Goal: Find specific page/section: Find specific page/section

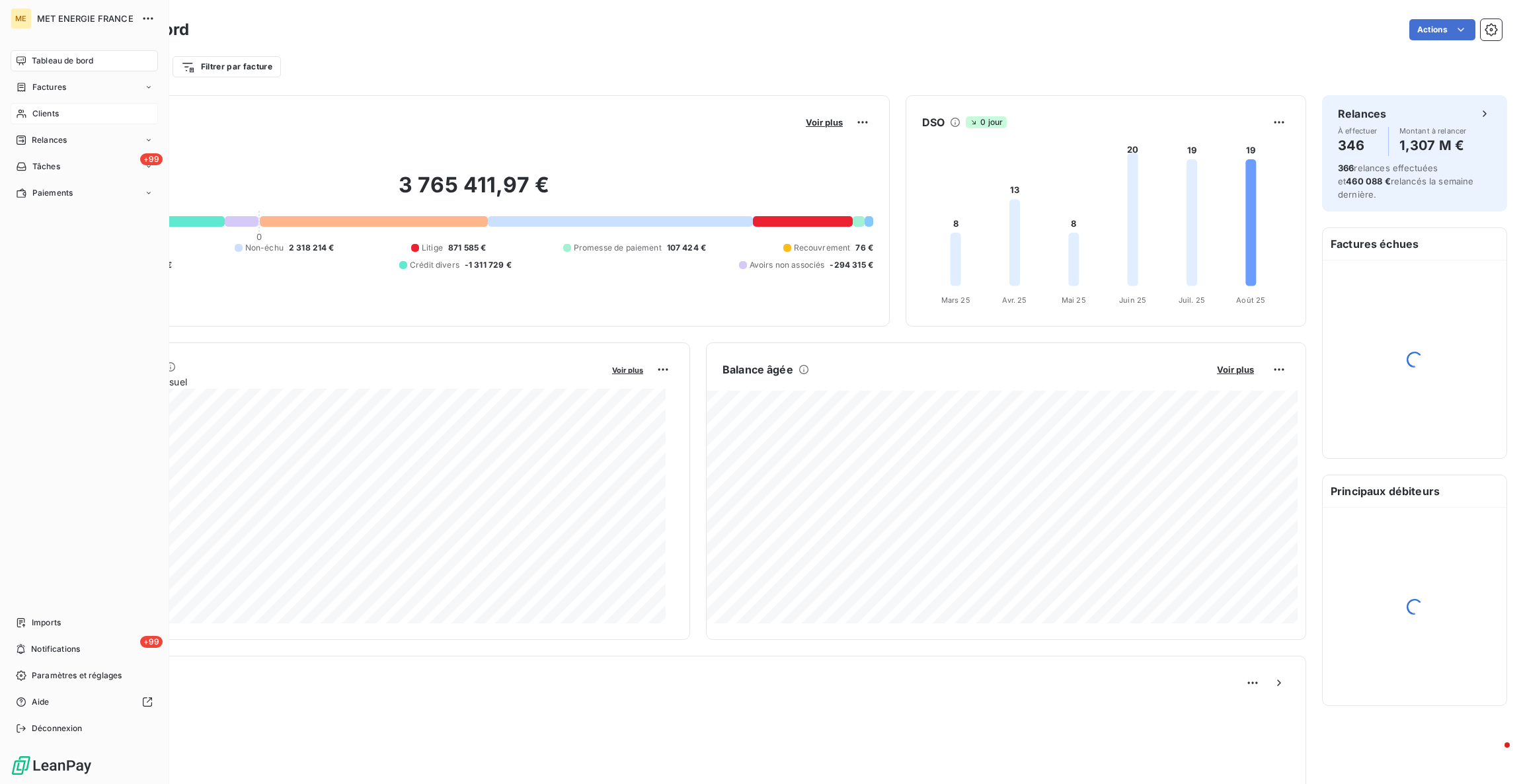
click at [52, 103] on div "Clients" at bounding box center [84, 113] width 147 height 21
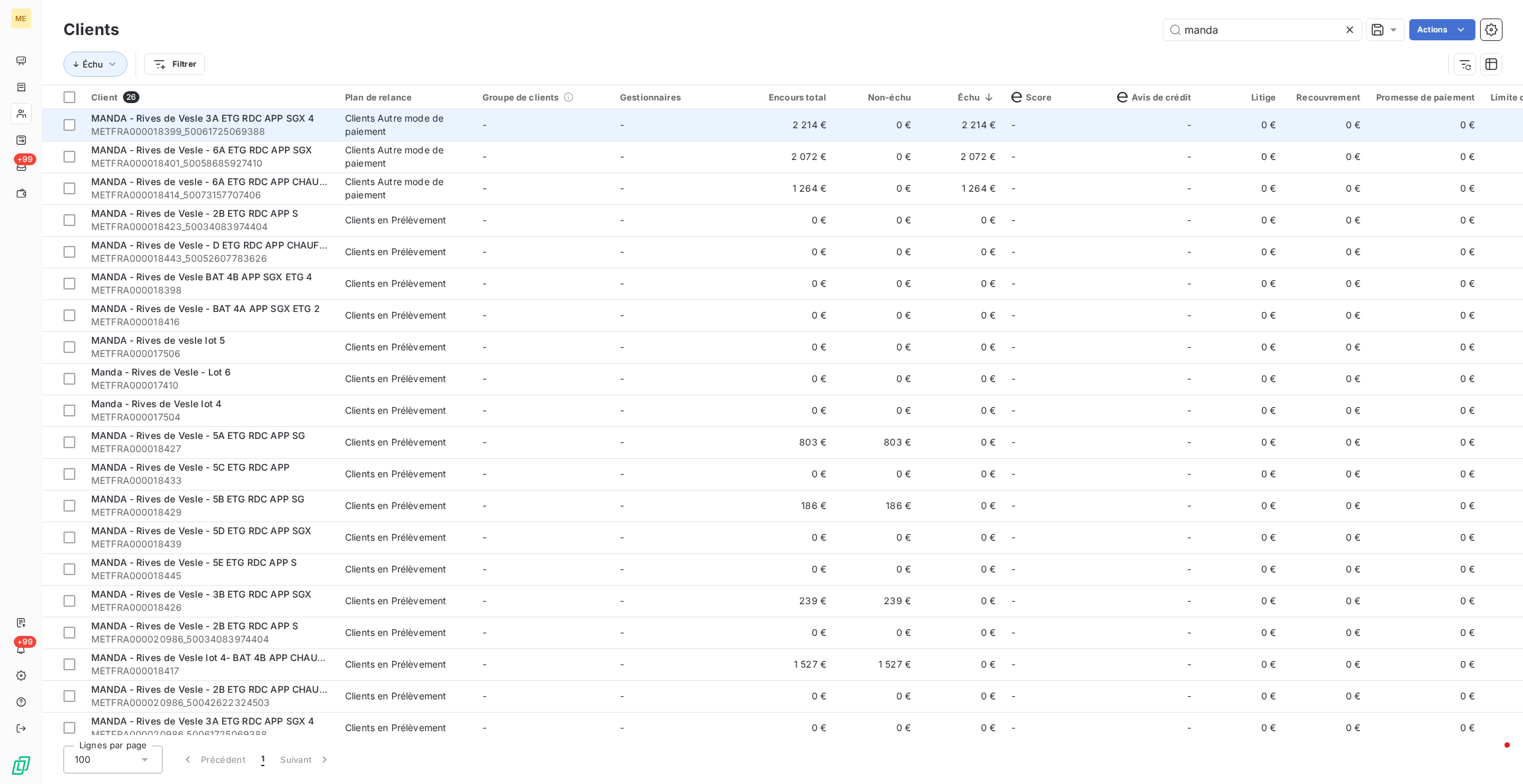
type input "manda"
click at [711, 129] on td "-" at bounding box center [681, 124] width 137 height 32
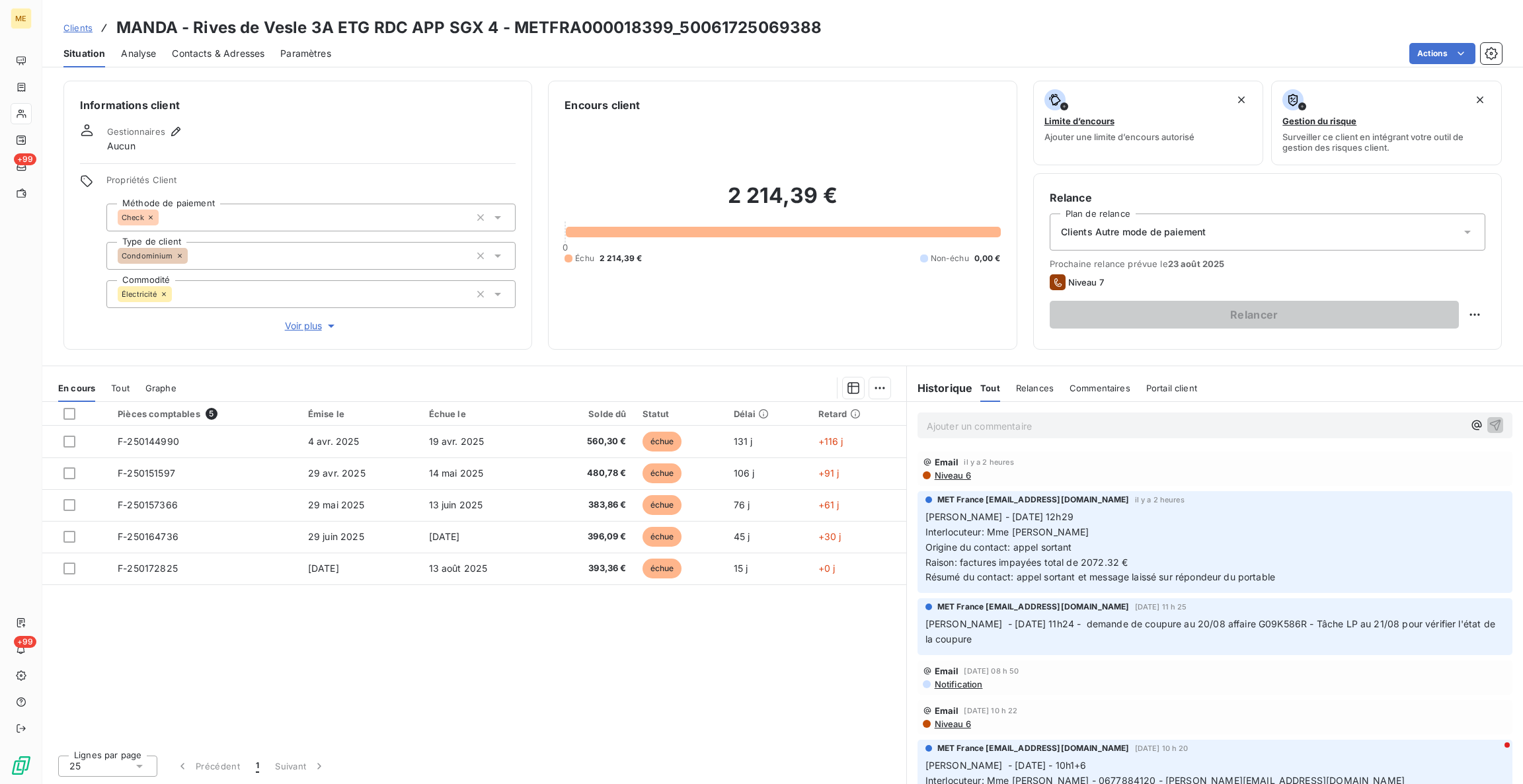
click at [1164, 428] on p "Ajouter un commentaire ﻿" at bounding box center [1195, 426] width 537 height 16
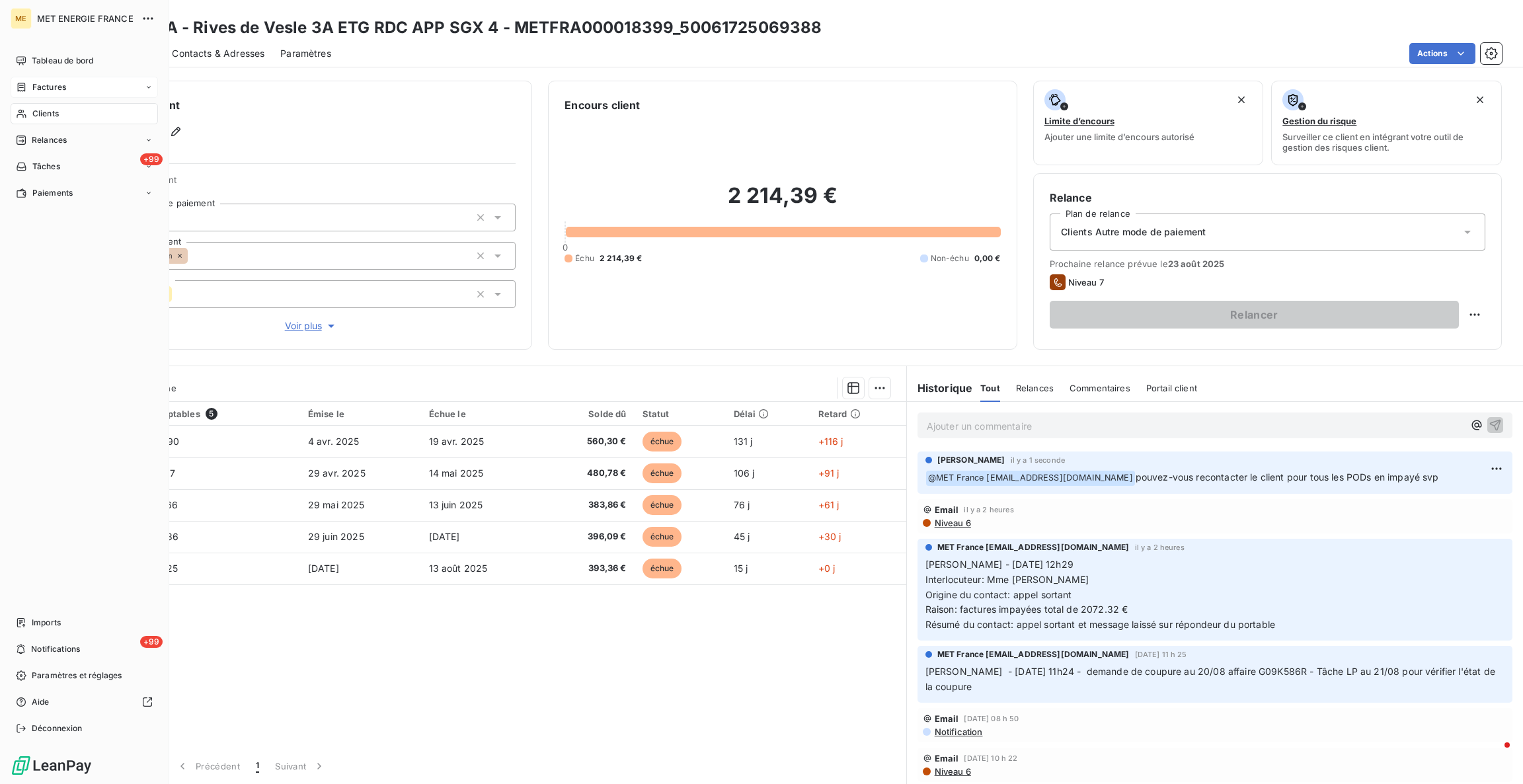
click at [45, 94] on div "Factures" at bounding box center [84, 86] width 147 height 21
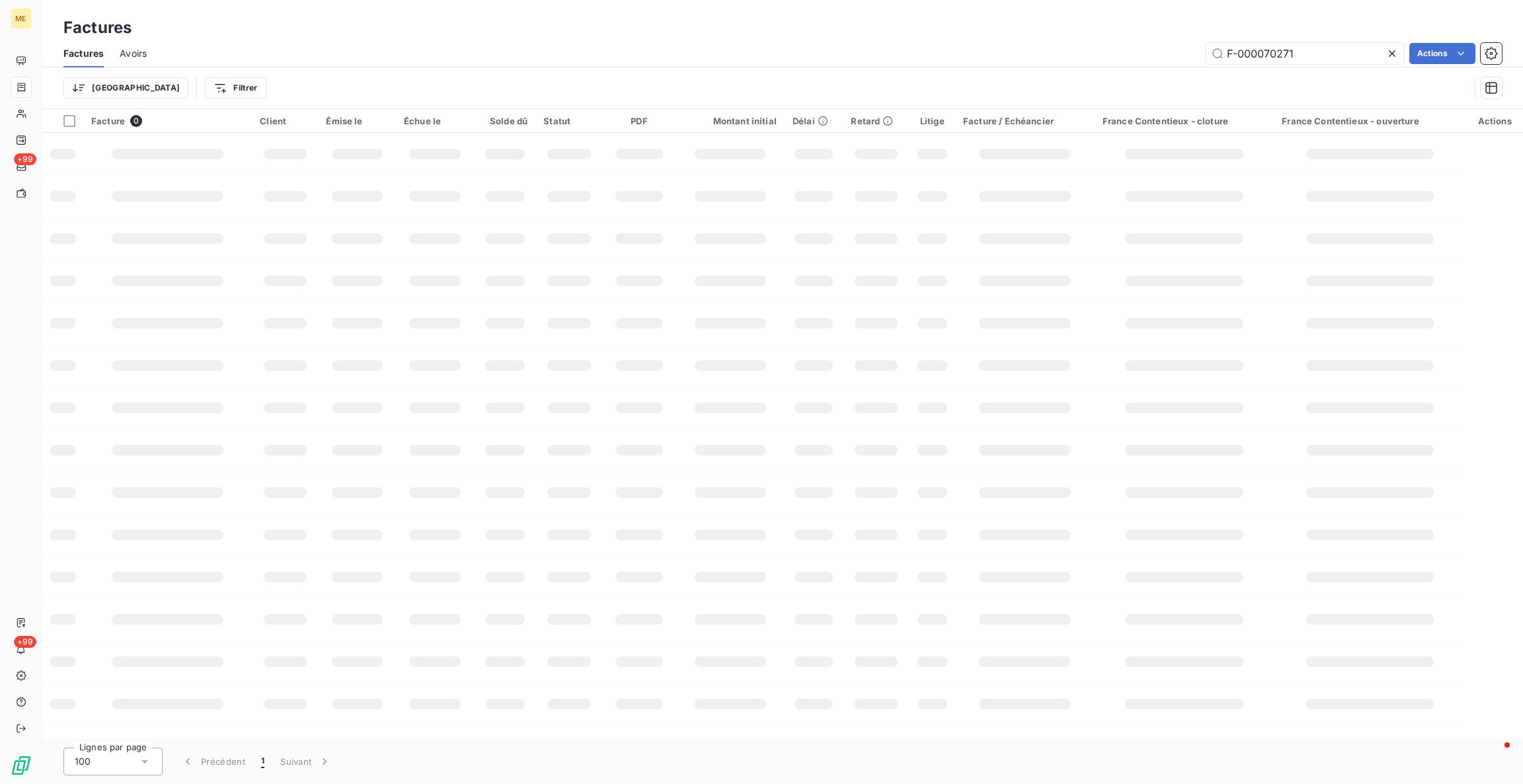
click at [1387, 51] on icon at bounding box center [1392, 53] width 13 height 13
click at [1387, 52] on input "text" at bounding box center [1305, 53] width 198 height 21
paste input "F-250157339"
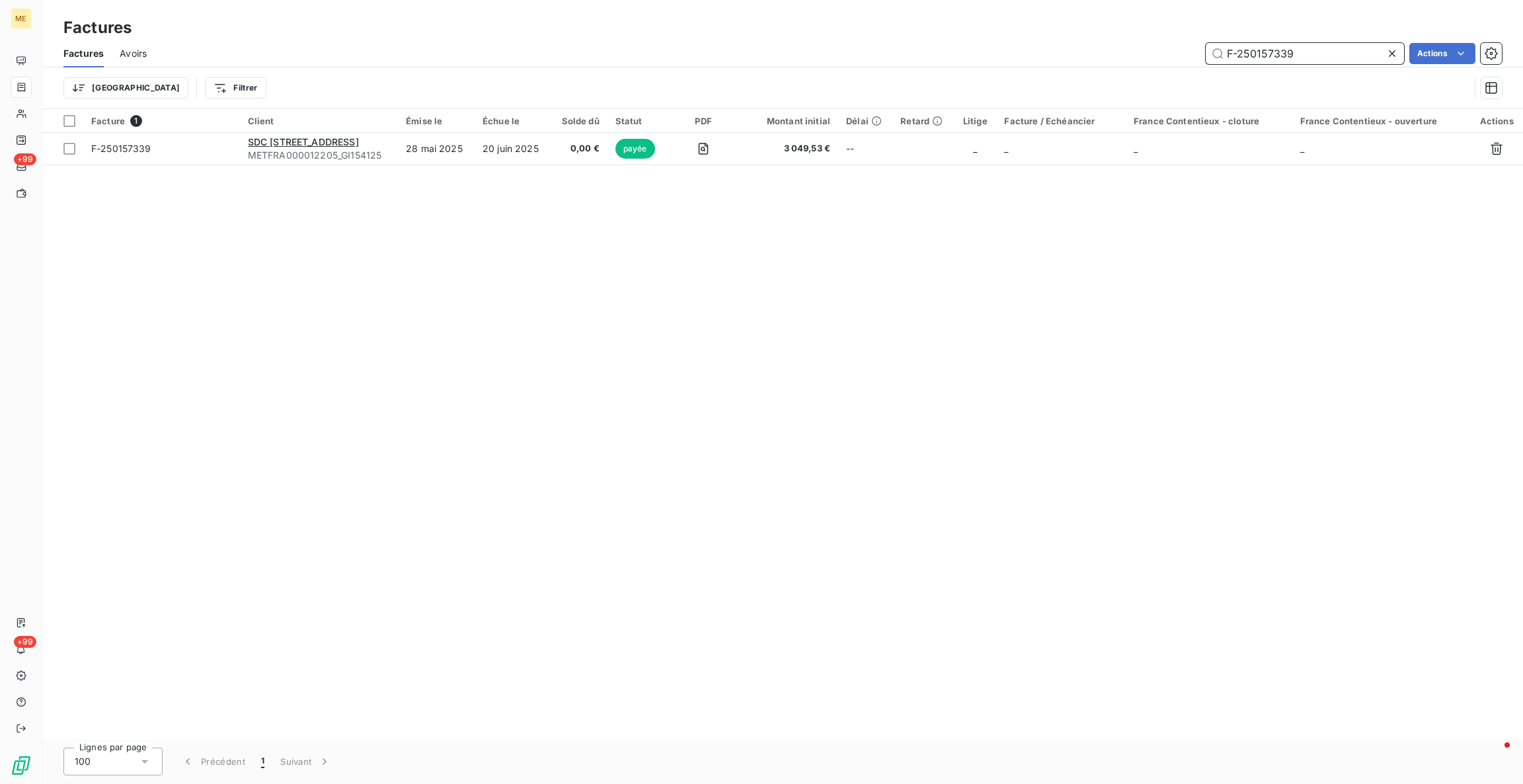
click at [1229, 45] on input "F-250157339" at bounding box center [1305, 53] width 198 height 21
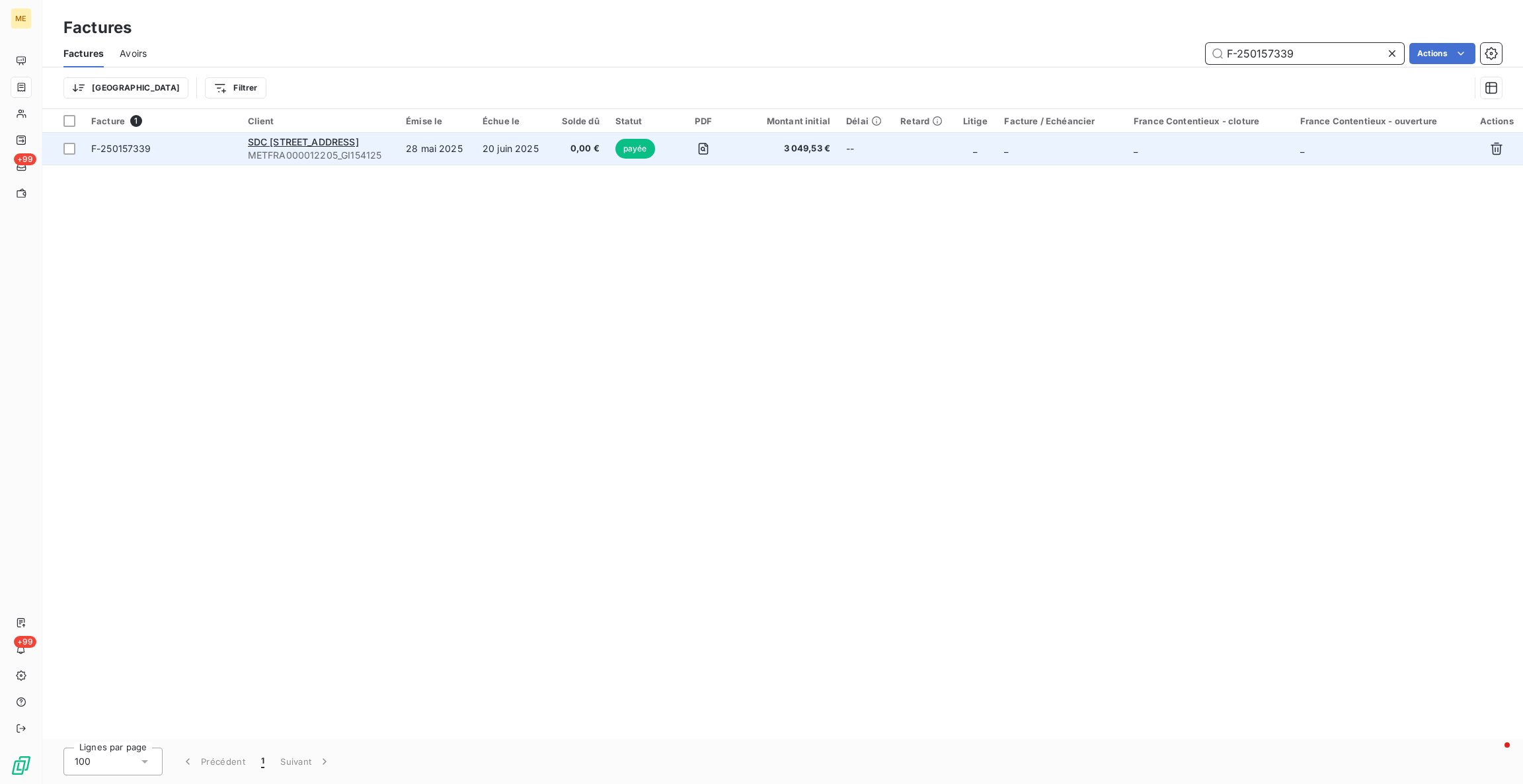
type input "F-250157339"
click at [376, 133] on td "SDC [STREET_ADDRESS] METFRA000012205_GI154125" at bounding box center [318, 148] width 158 height 32
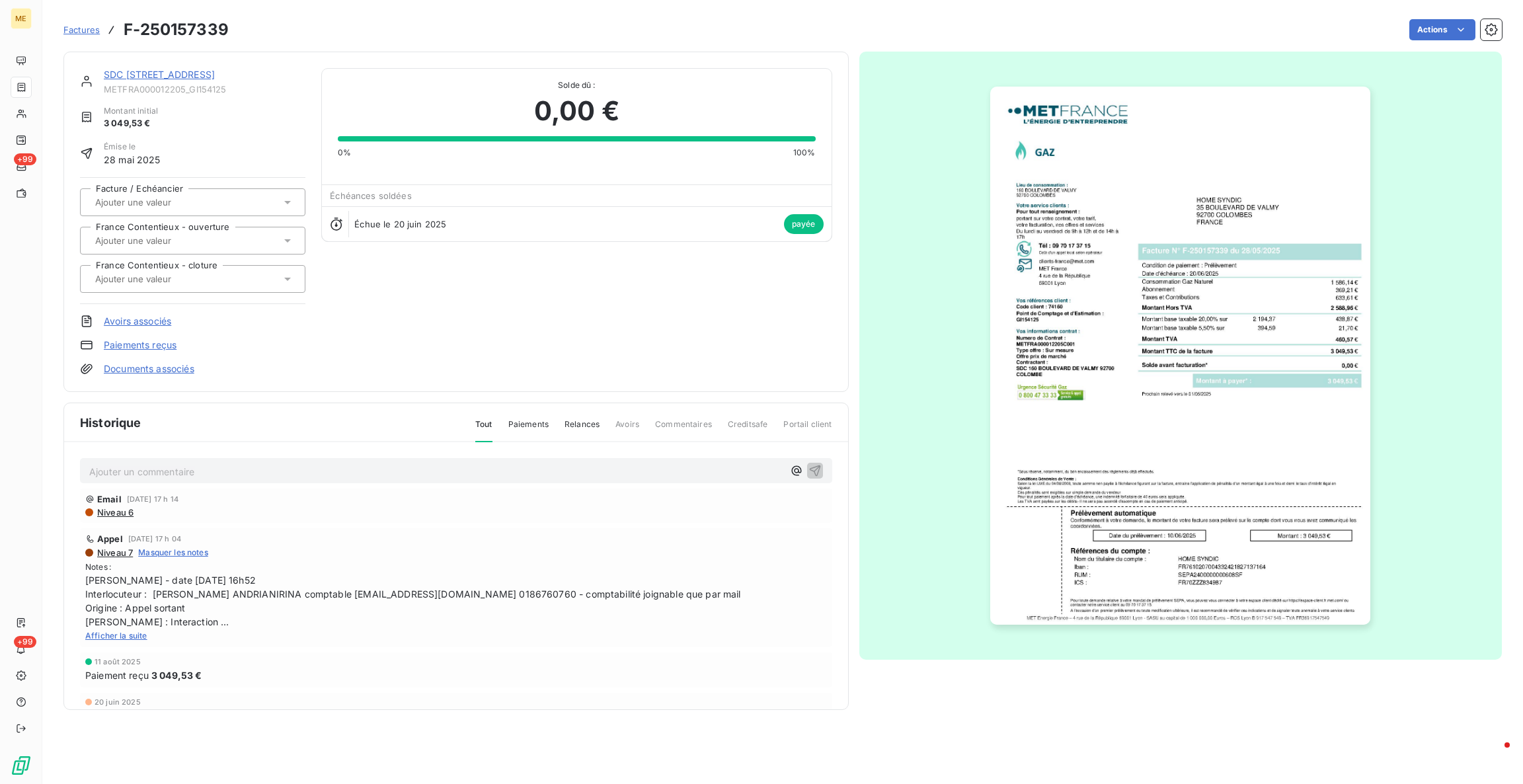
click at [208, 79] on link "SDC [STREET_ADDRESS]" at bounding box center [160, 74] width 111 height 12
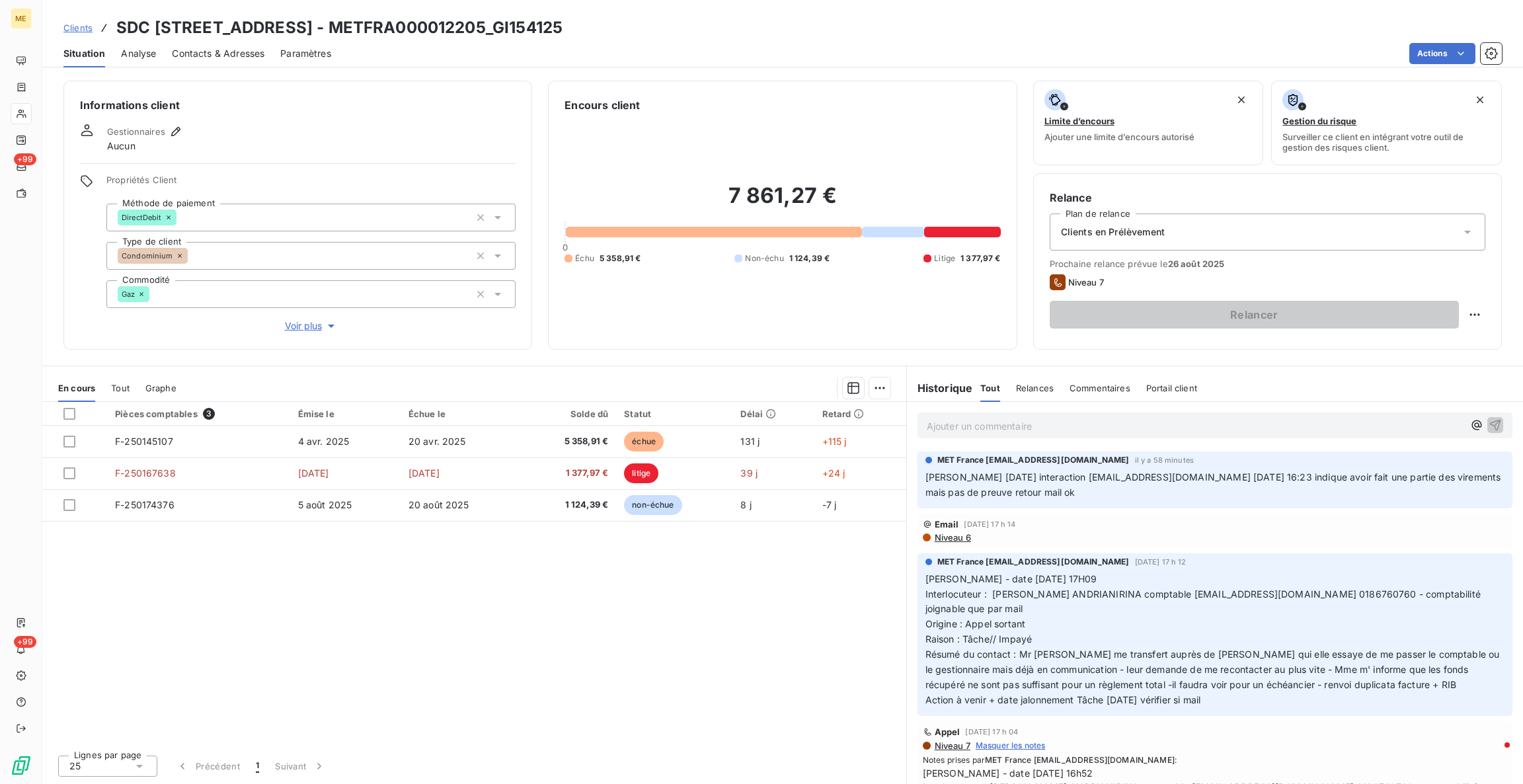
click at [117, 388] on span "Tout" at bounding box center [120, 388] width 19 height 11
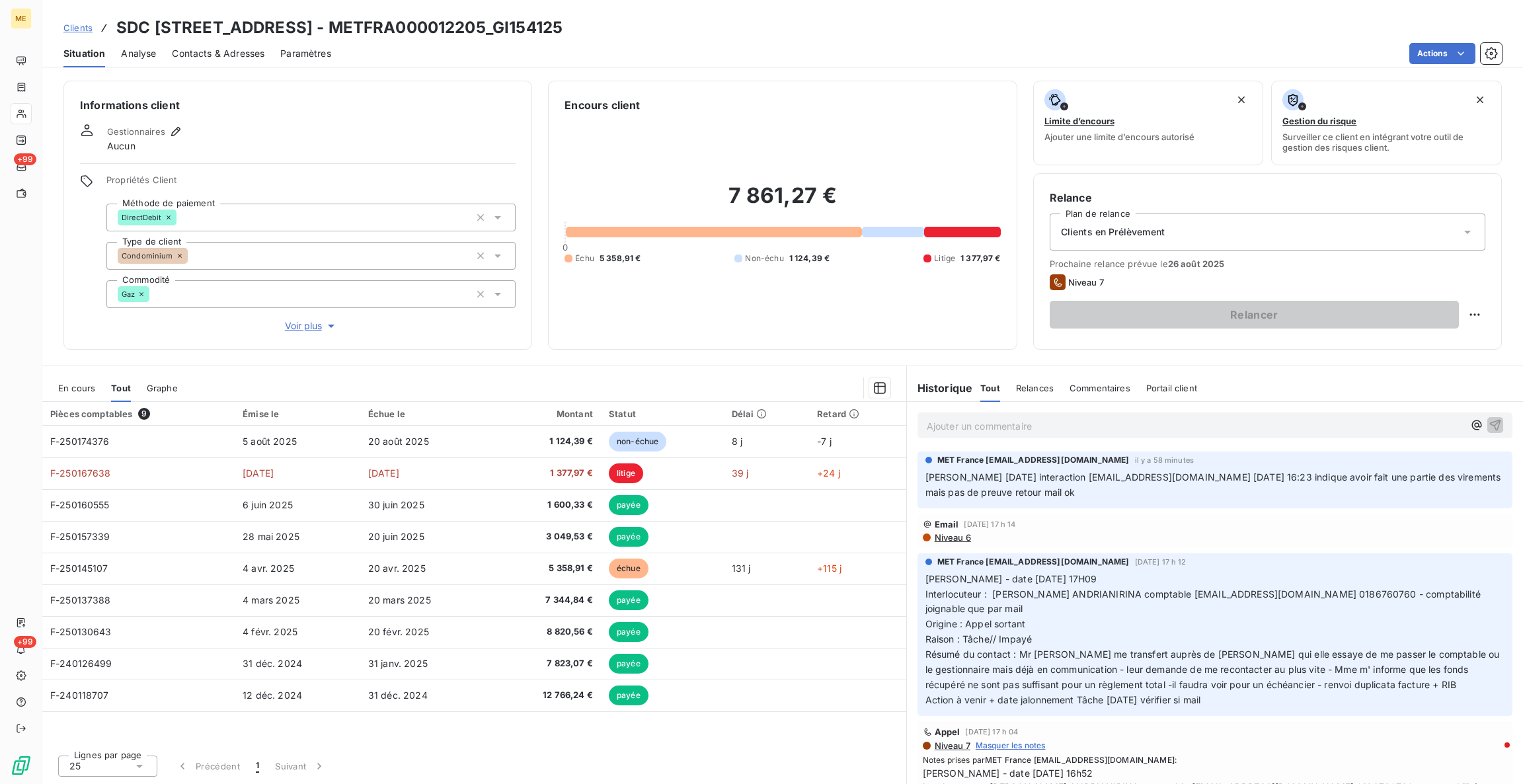
click at [85, 387] on span "En cours" at bounding box center [76, 388] width 37 height 11
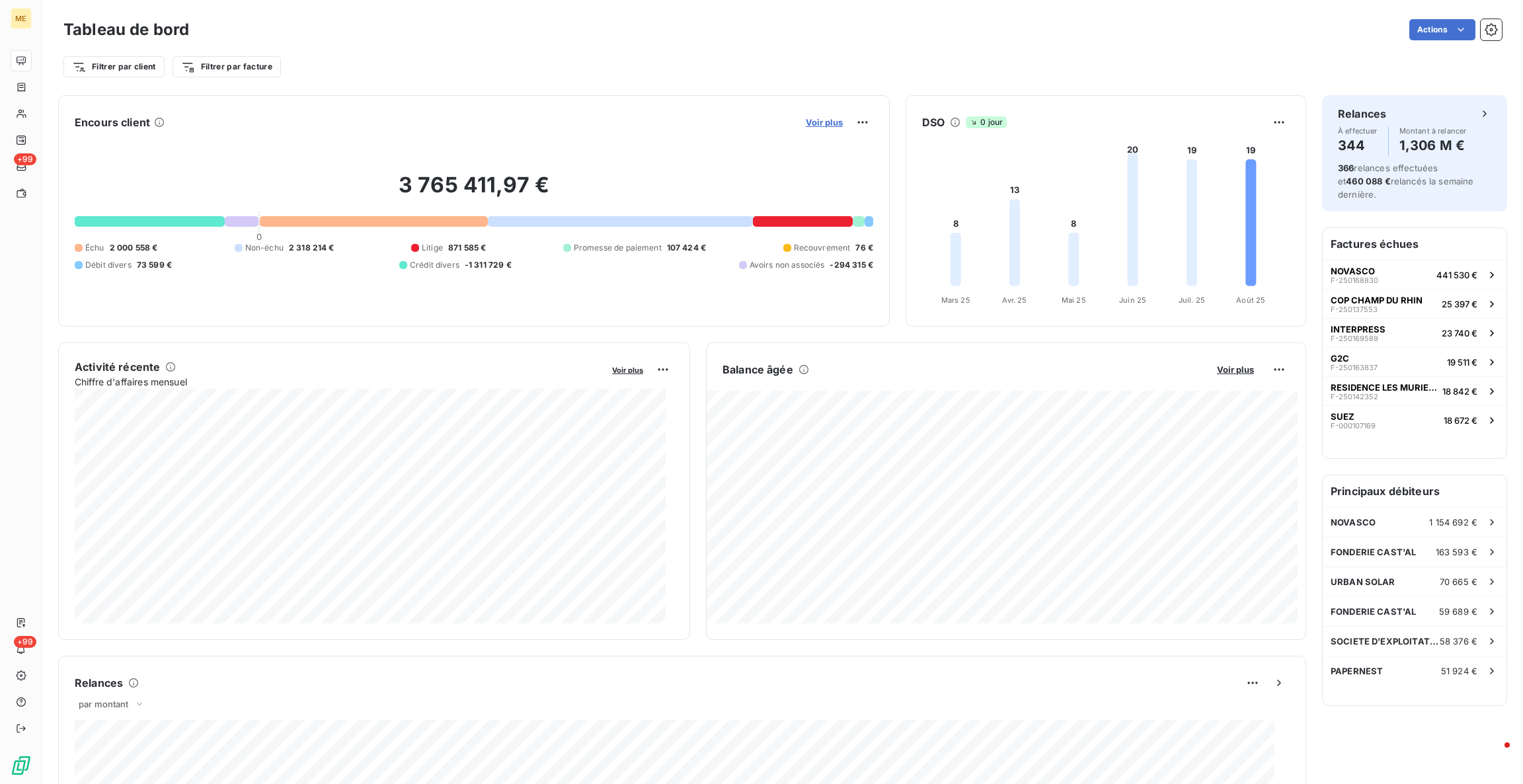
click at [806, 125] on span "Voir plus" at bounding box center [824, 123] width 37 height 11
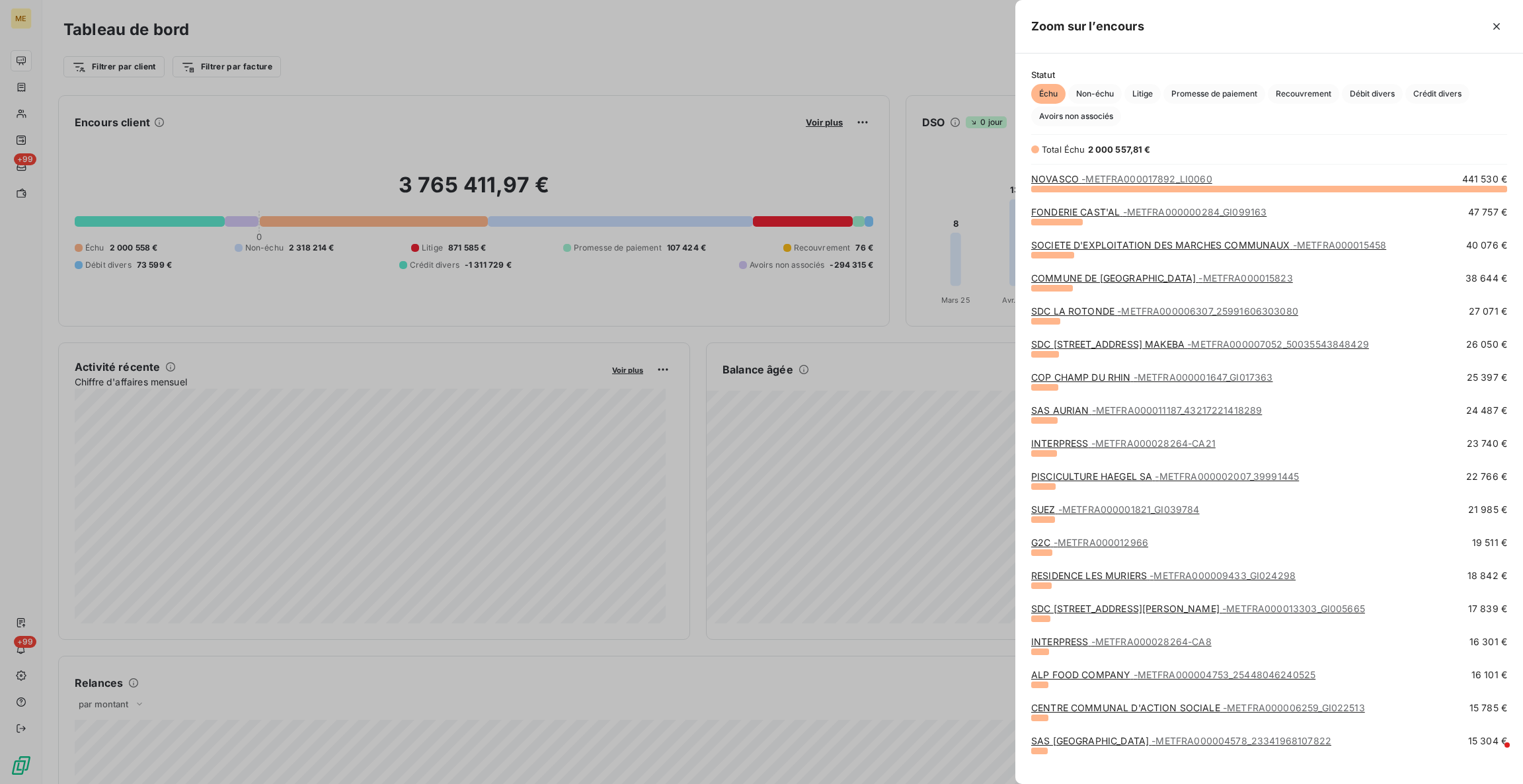
scroll to position [581, 493]
click at [1145, 375] on span "- METFRA000001647_GI017363" at bounding box center [1203, 377] width 140 height 12
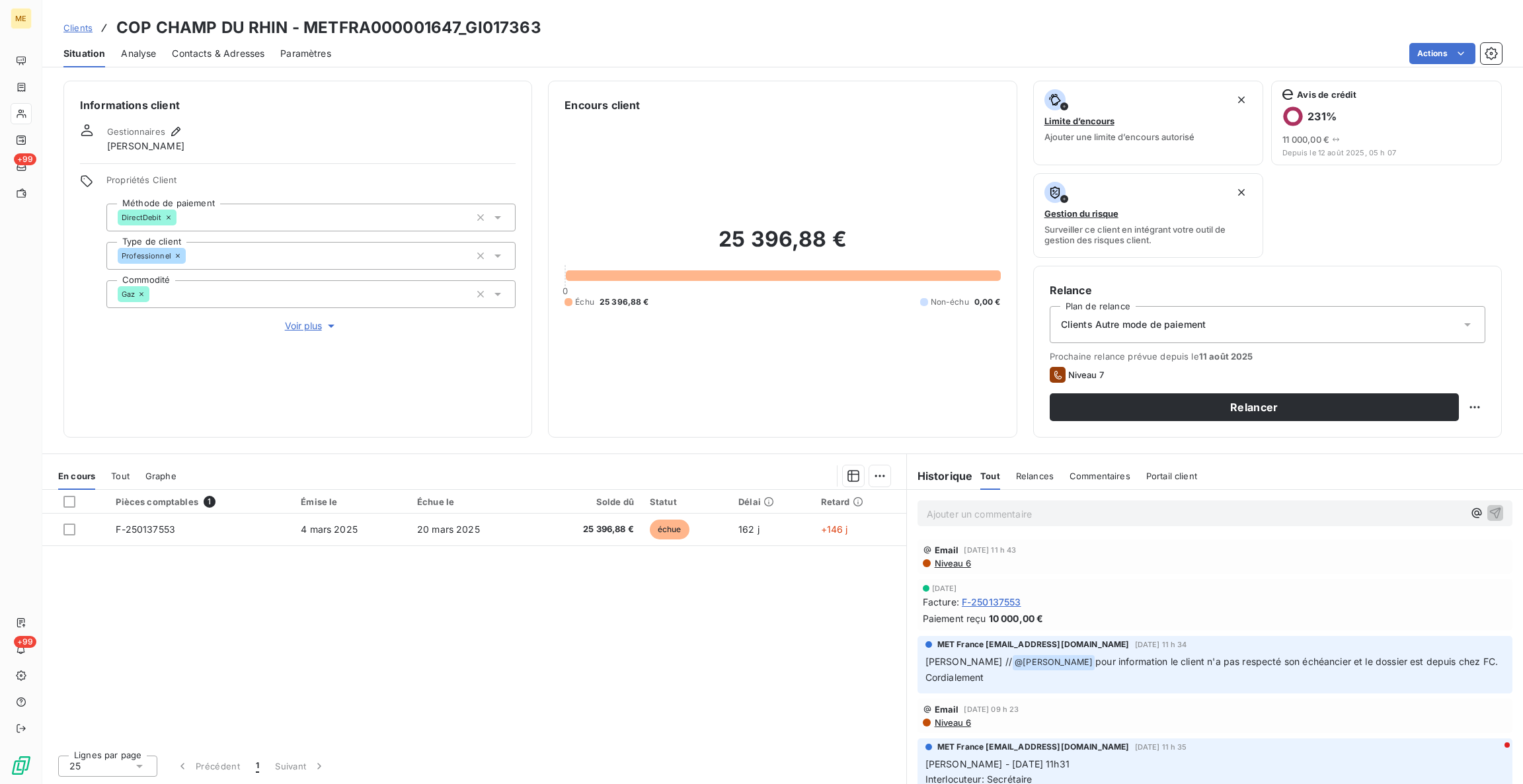
click at [1033, 511] on p "Ajouter un commentaire ﻿" at bounding box center [1195, 513] width 537 height 16
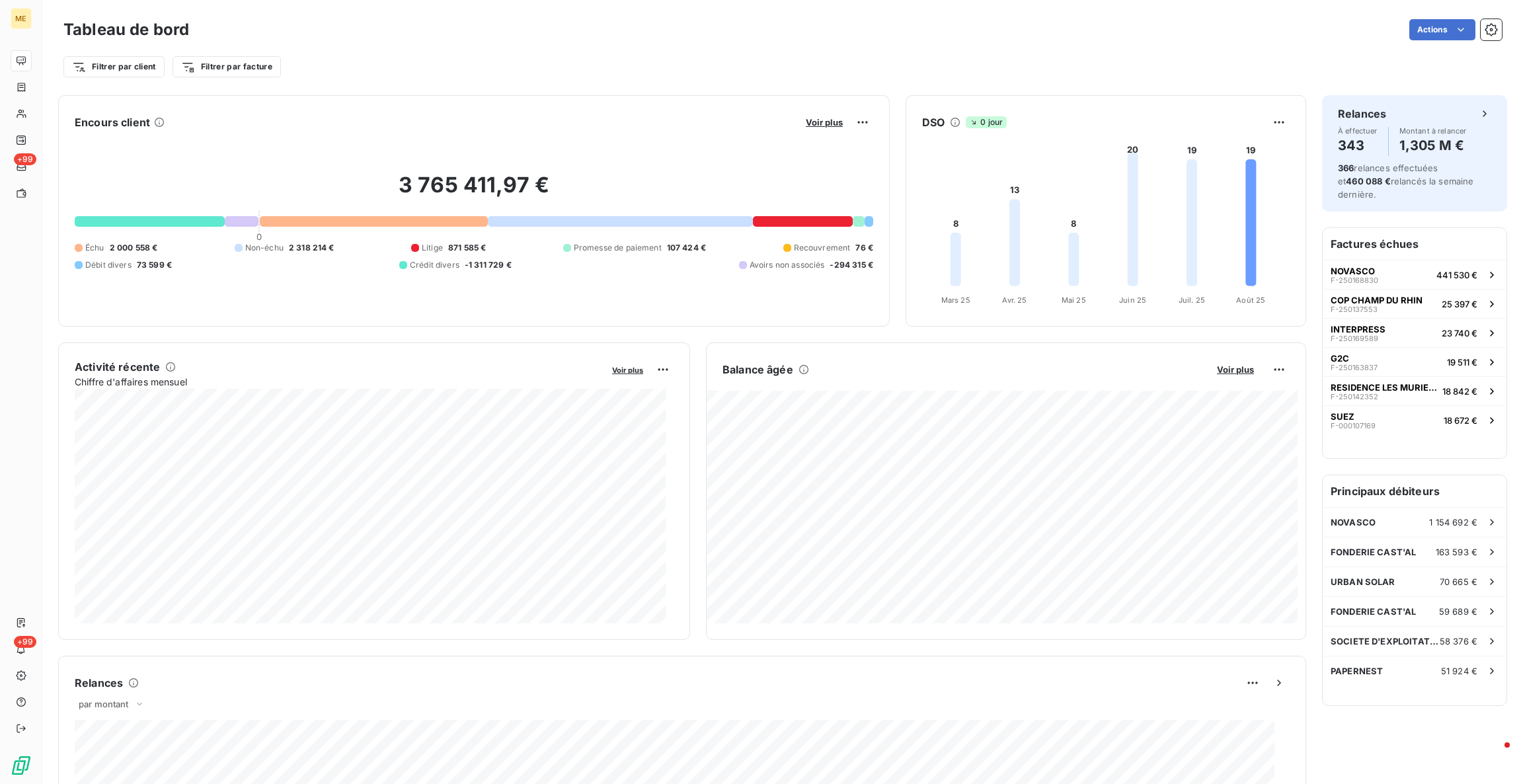
click at [807, 116] on button "Voir plus" at bounding box center [824, 122] width 45 height 12
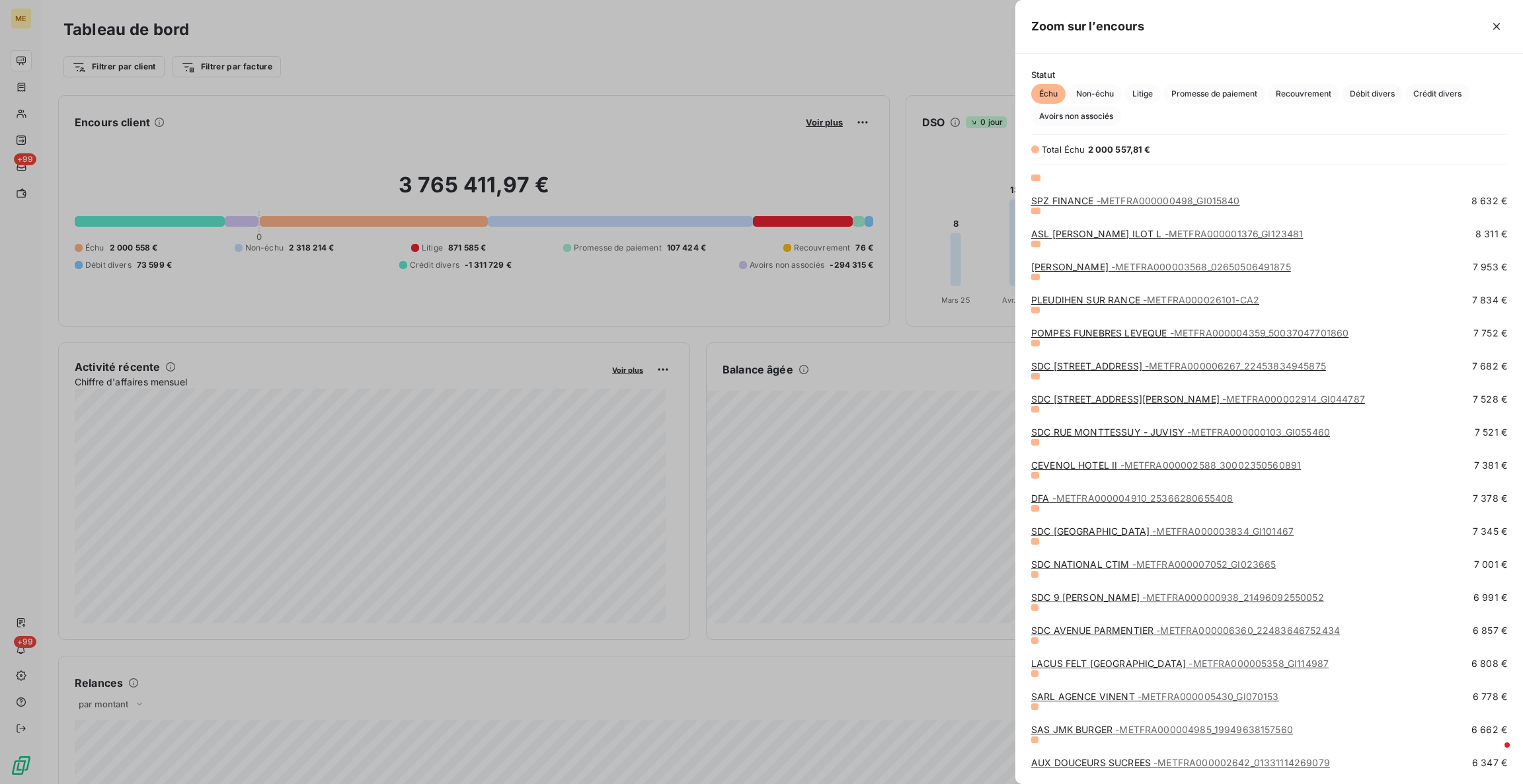
scroll to position [1301, 0]
click at [1215, 459] on span "- METFRA000002588_30002350560891" at bounding box center [1211, 463] width 181 height 12
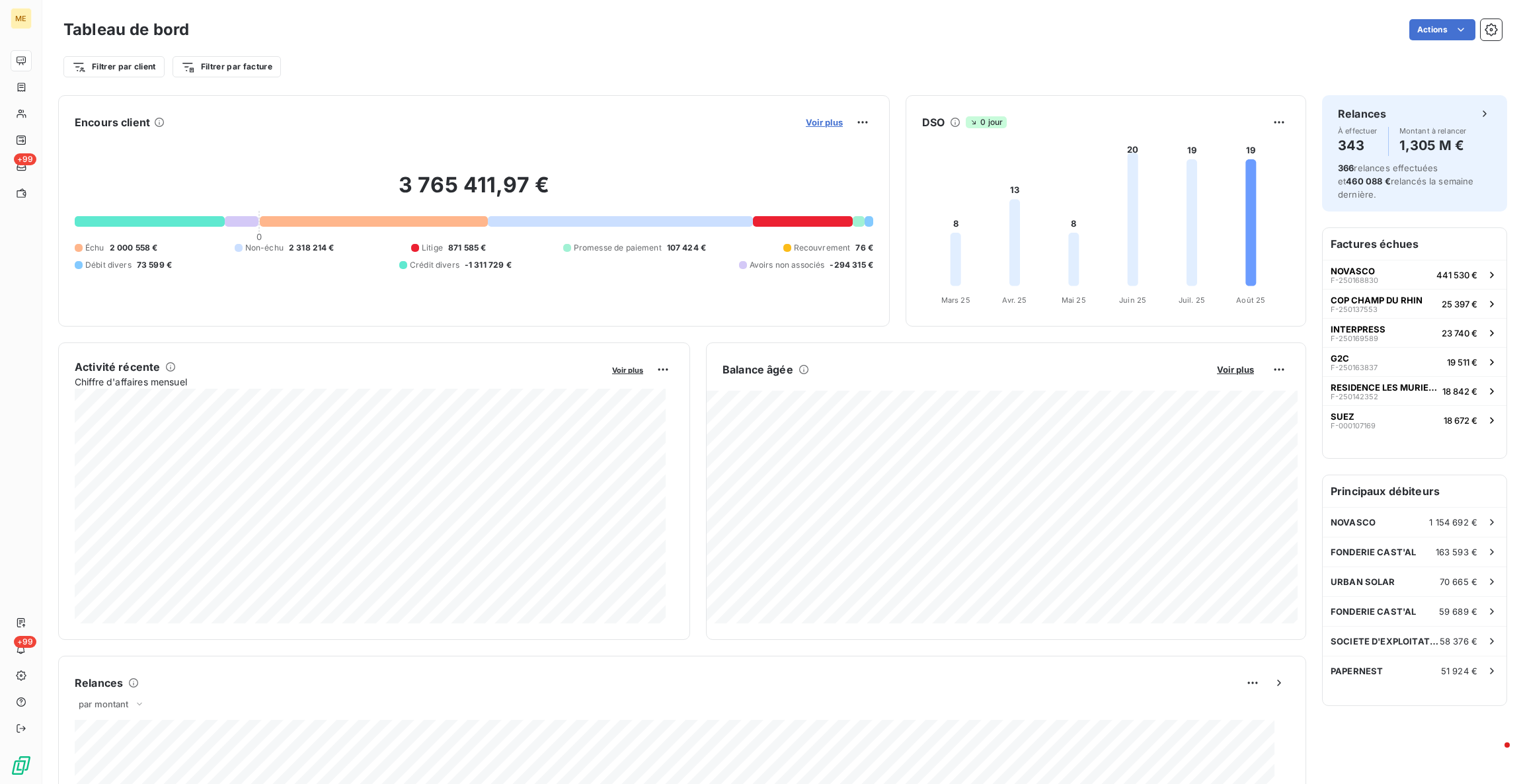
click at [811, 125] on span "Voir plus" at bounding box center [824, 123] width 37 height 11
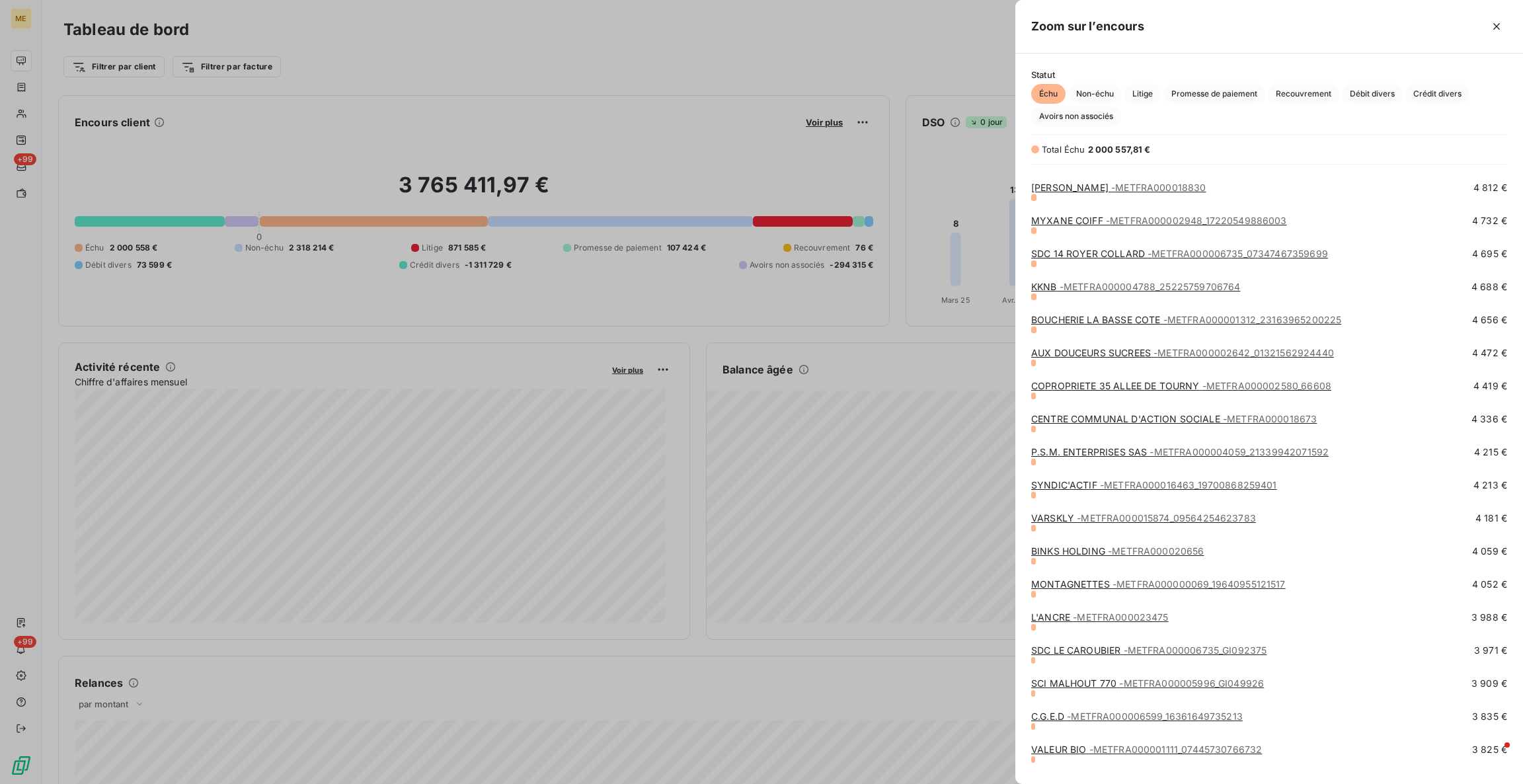
scroll to position [2700, 0]
click at [1205, 579] on span "- METFRA000000069_19640955121517" at bounding box center [1199, 584] width 174 height 12
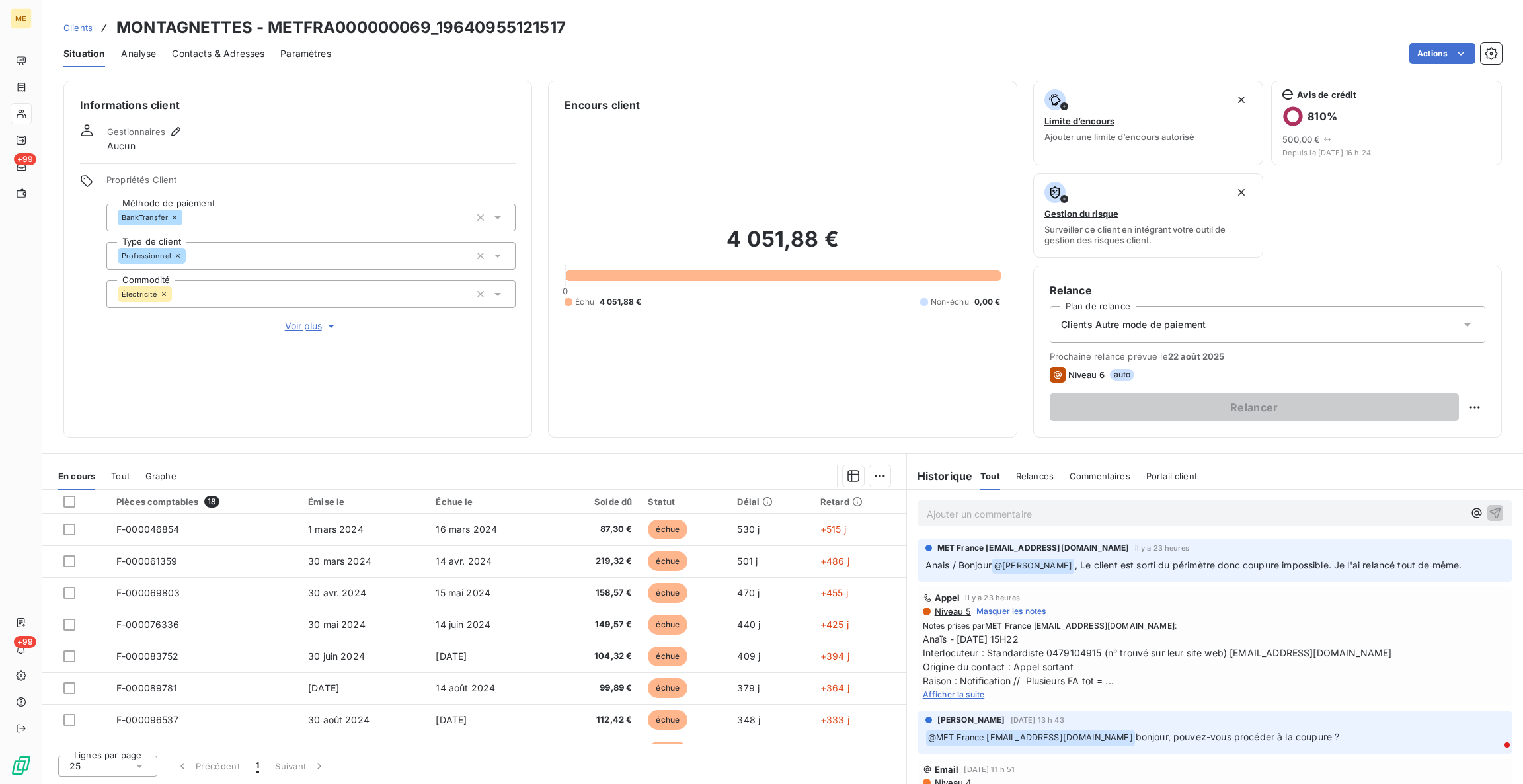
click at [308, 331] on span "Voir plus" at bounding box center [311, 325] width 53 height 13
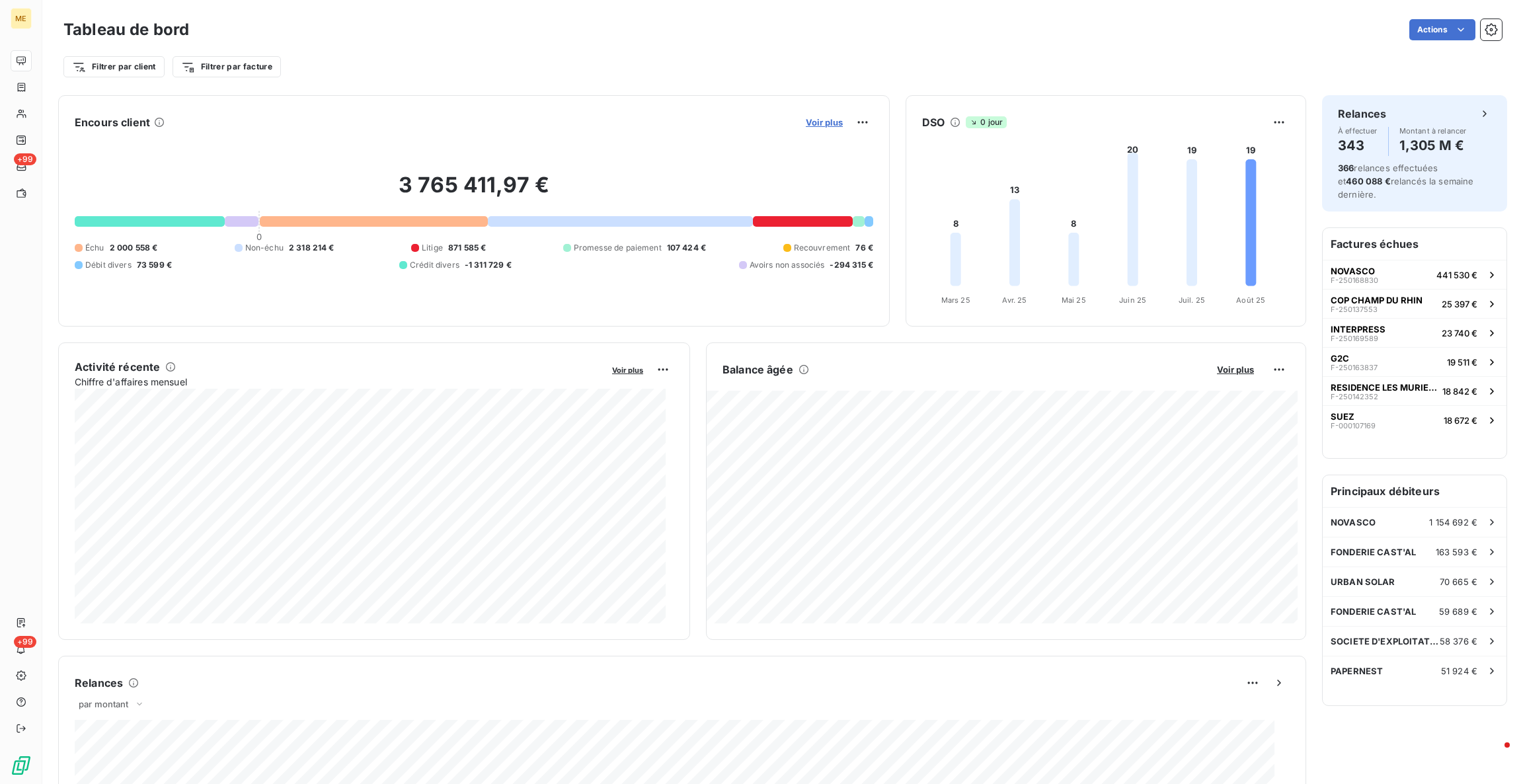
click at [817, 119] on span "Voir plus" at bounding box center [824, 123] width 37 height 11
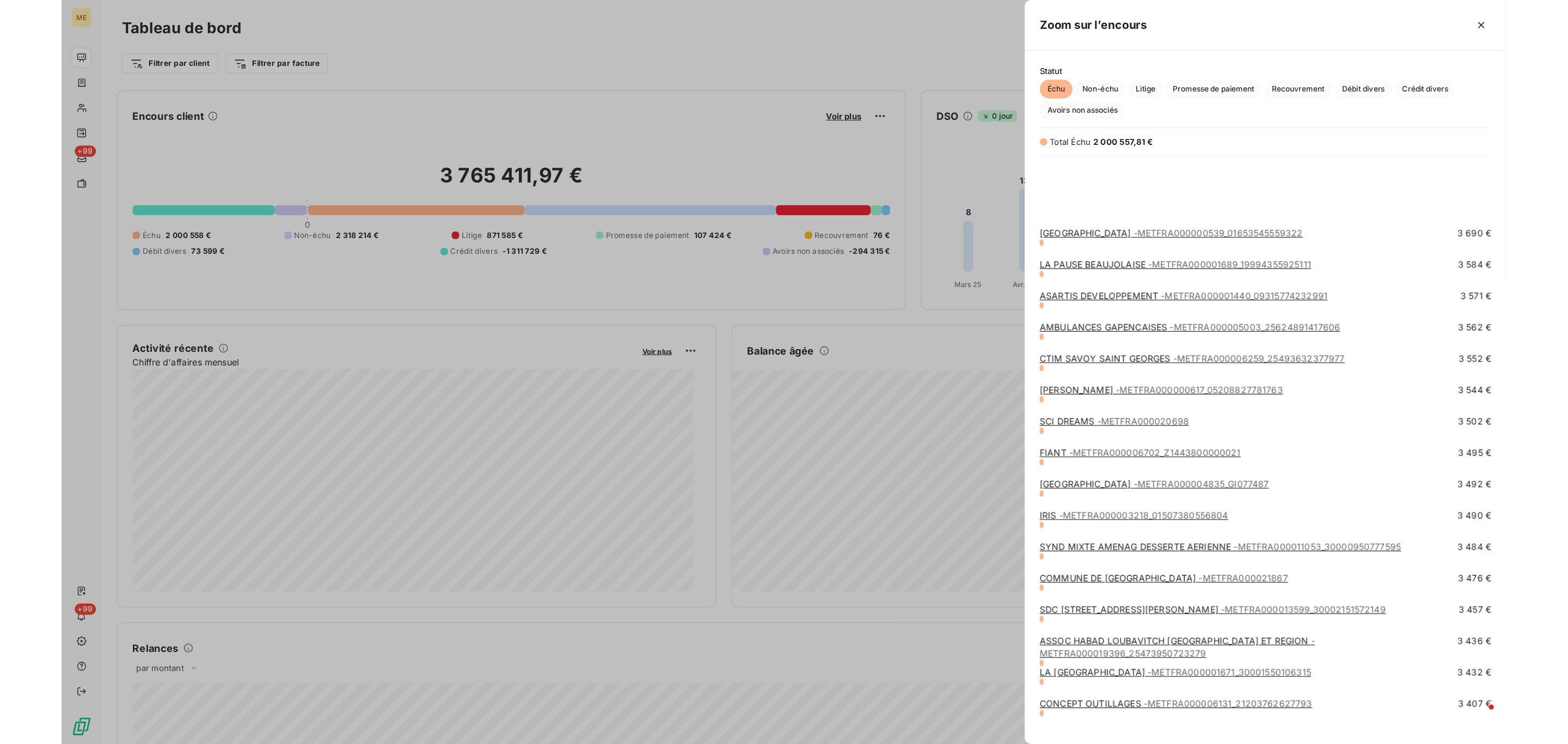
scroll to position [2957, 0]
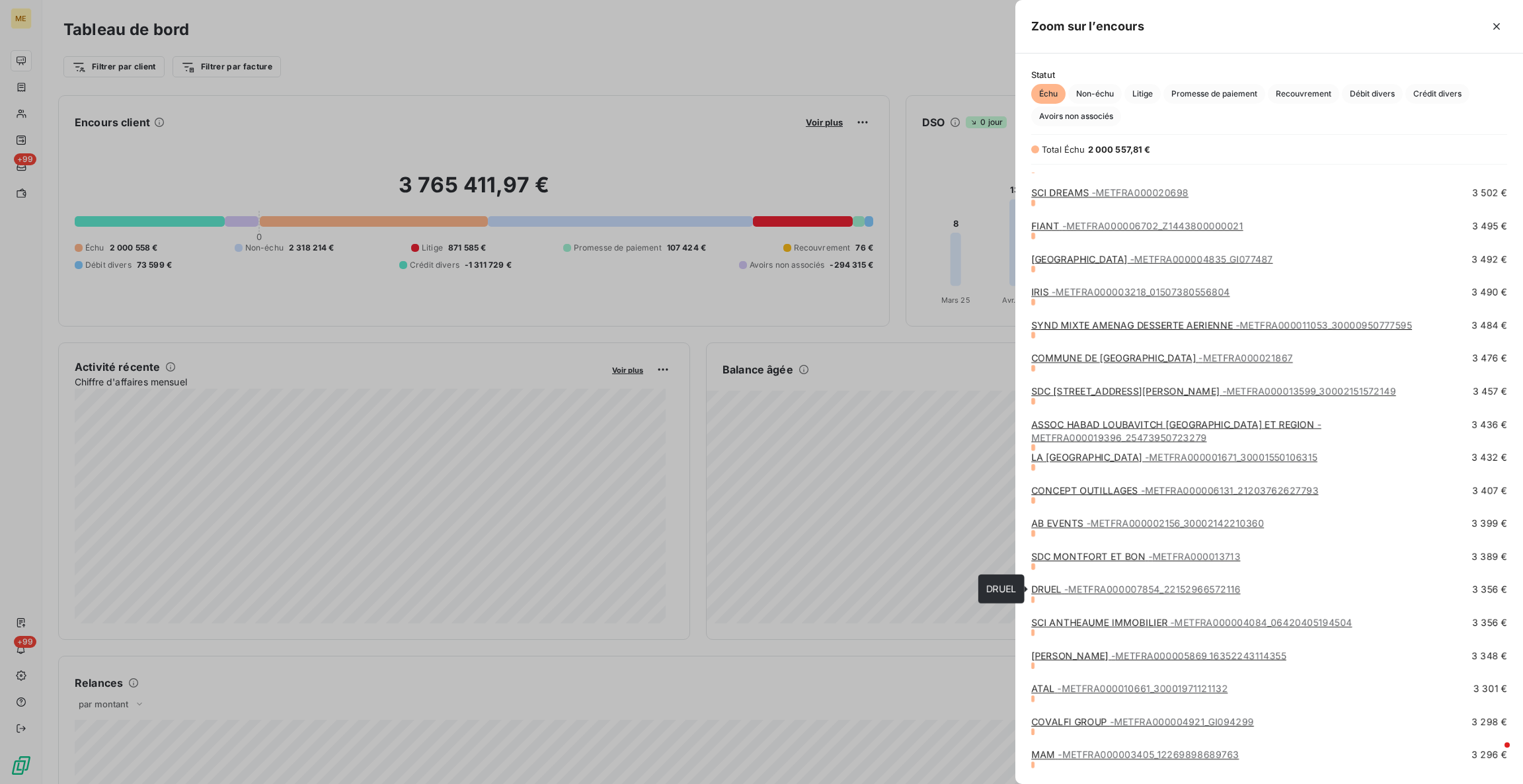
click at [1177, 591] on span "- METFRA000007854_22152966572116" at bounding box center [1152, 589] width 177 height 12
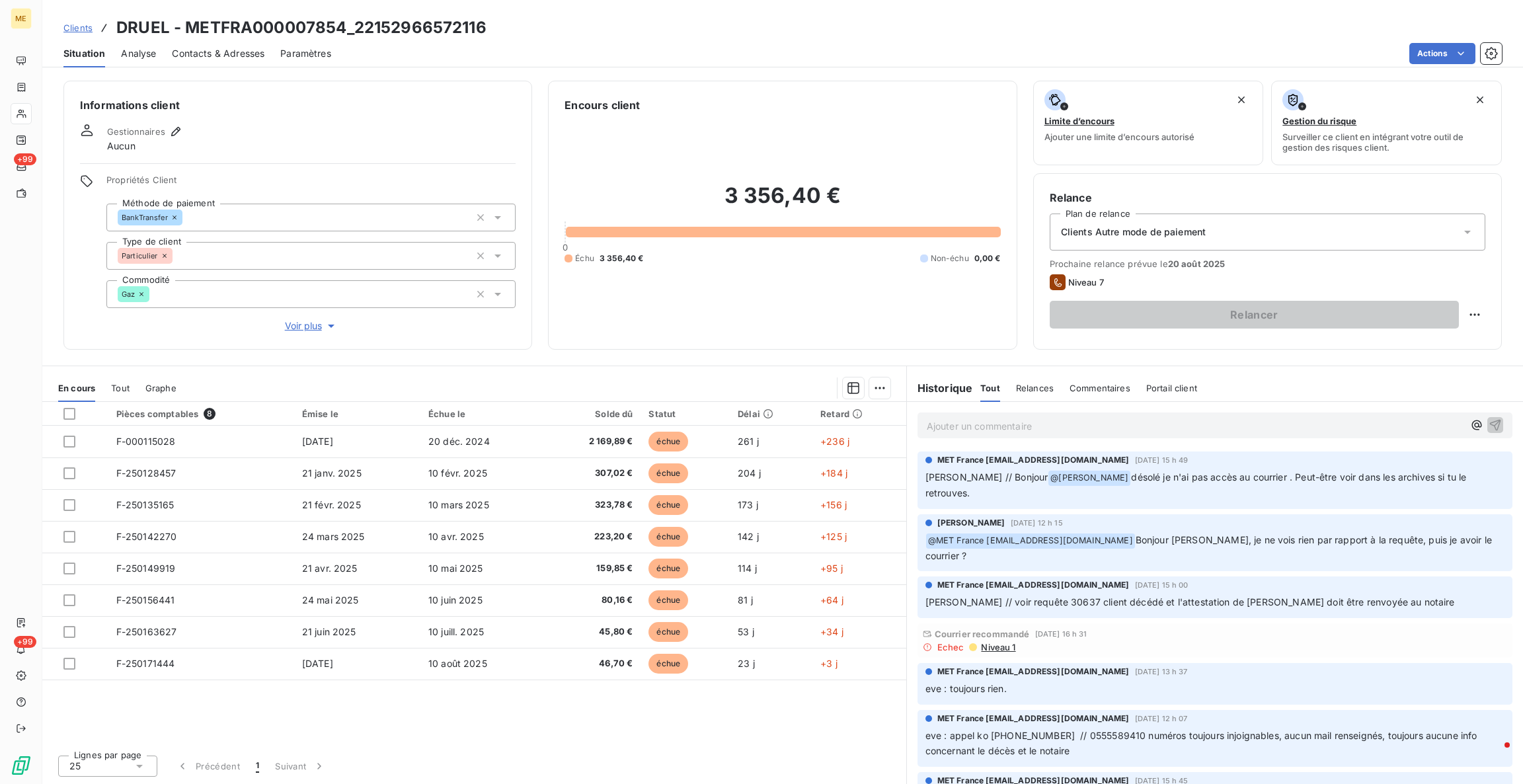
click at [1045, 432] on p "Ajouter un commentaire ﻿" at bounding box center [1195, 426] width 537 height 16
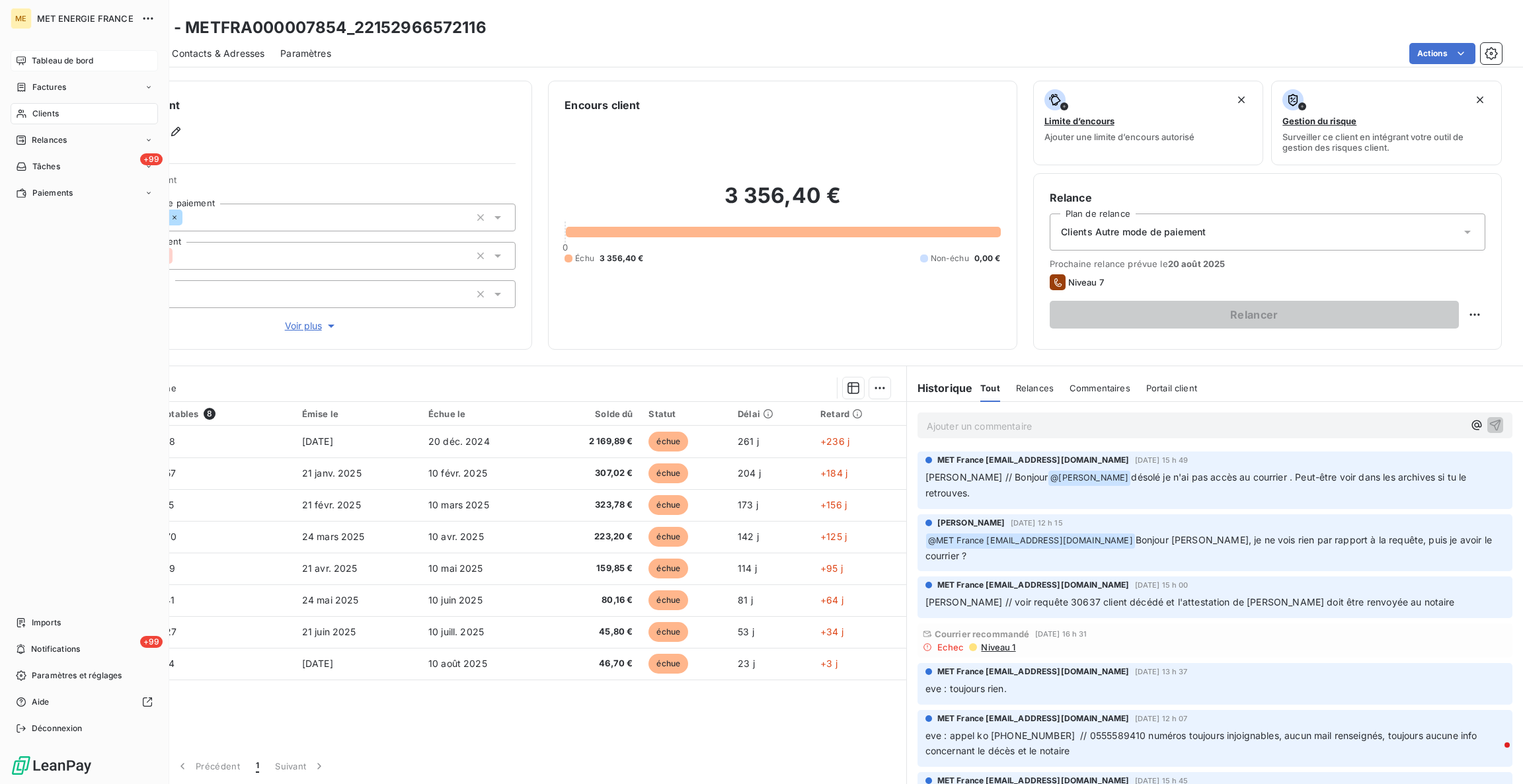
click at [34, 52] on div "Tableau de bord" at bounding box center [84, 60] width 147 height 21
